Goal: Obtain resource: Download file/media

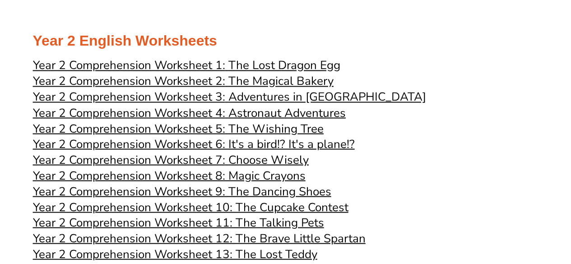
scroll to position [750, 0]
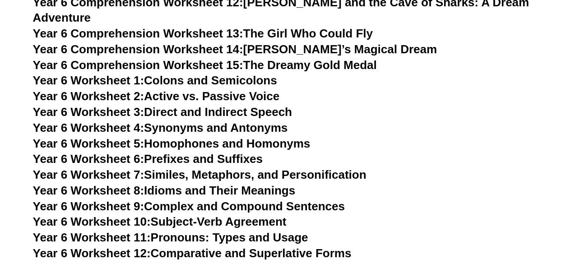
scroll to position [5129, 0]
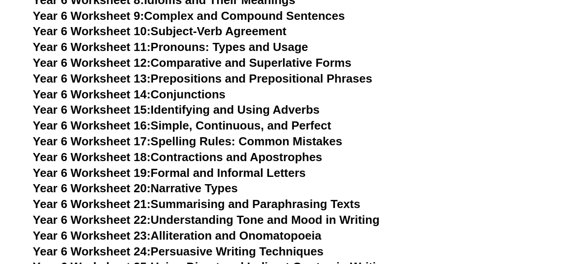
scroll to position [5319, 0]
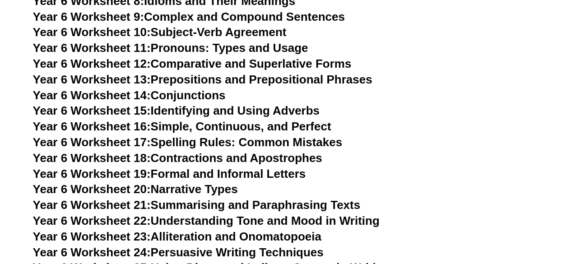
click at [103, 167] on span "Year 6 Worksheet 19:" at bounding box center [92, 174] width 118 height 14
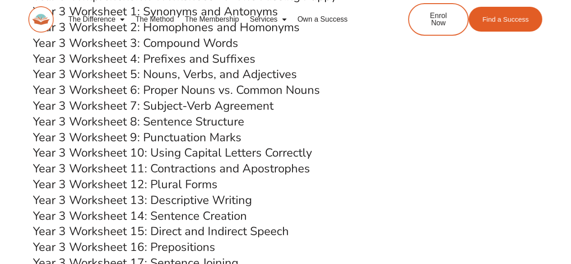
scroll to position [3268, 0]
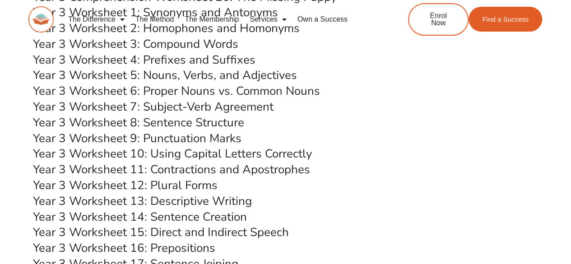
click at [154, 120] on link "Year 3 Worksheet 8: Sentence Structure" at bounding box center [138, 123] width 211 height 16
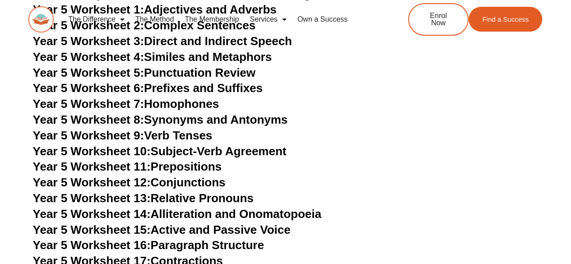
scroll to position [4488, 0]
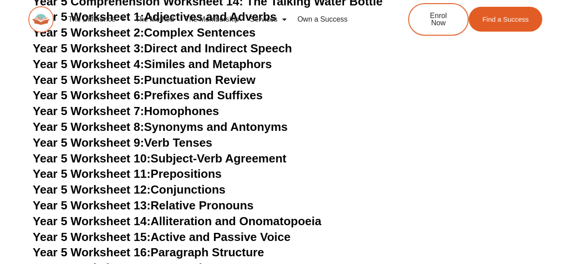
click at [110, 79] on span "Year 5 Worksheet 5:" at bounding box center [88, 80] width 111 height 14
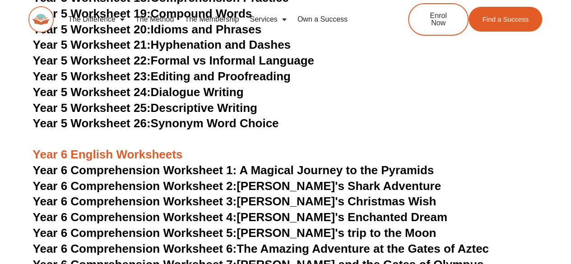
scroll to position [4769, 0]
